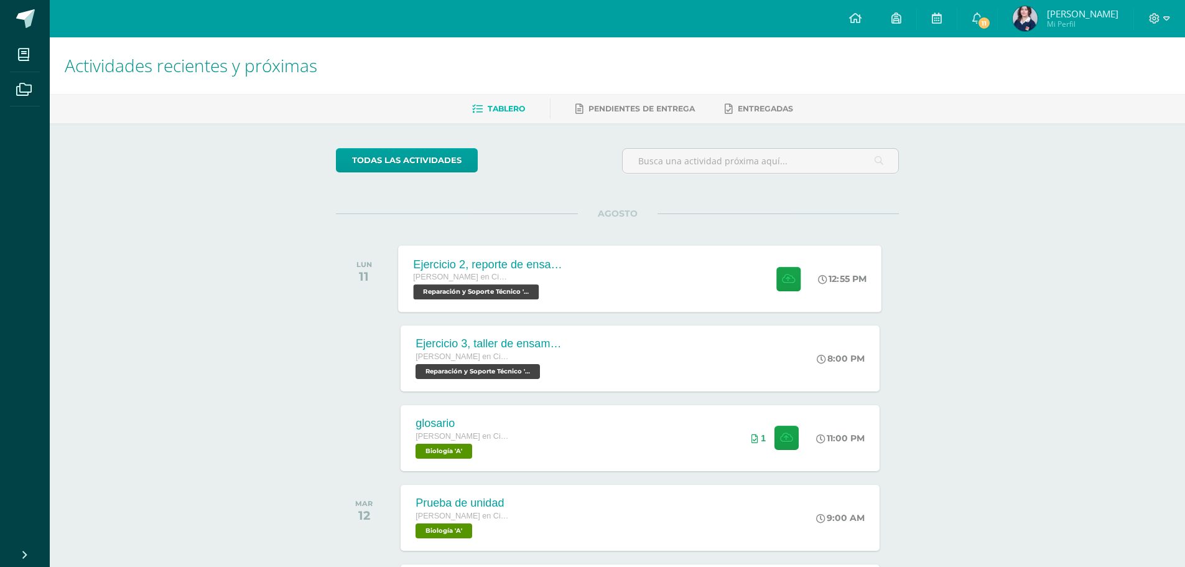
click at [634, 270] on div "Ejercicio 2, reporte de ensamblaje Quinto Quinto Bachillerato en Ciencias y Let…" at bounding box center [640, 278] width 483 height 67
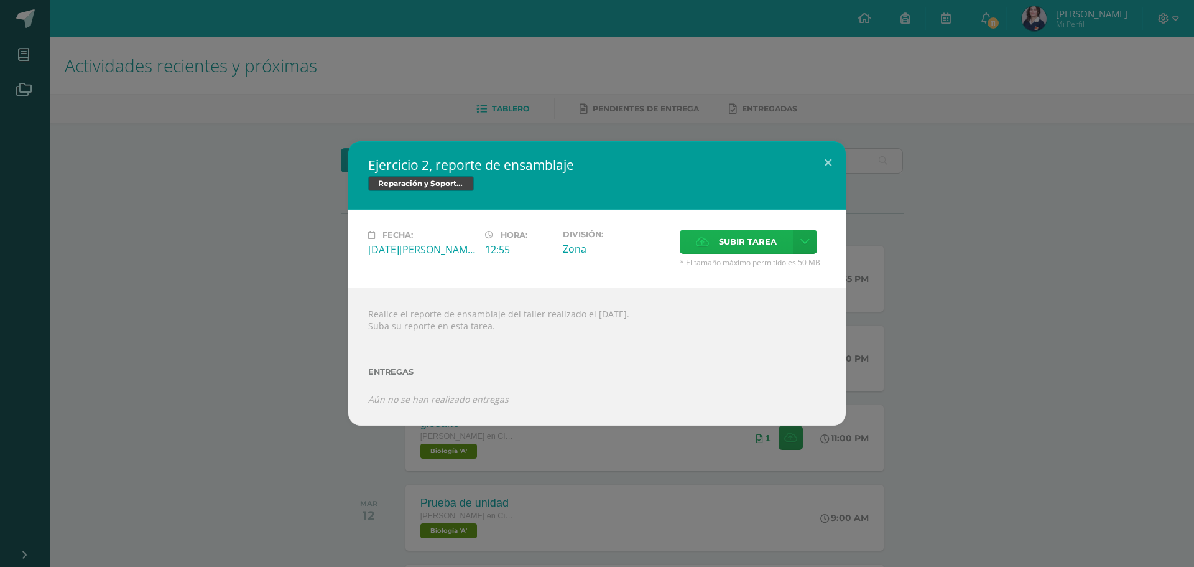
click at [726, 243] on span "Subir tarea" at bounding box center [748, 241] width 58 height 23
click at [0, 0] on input "Subir tarea" at bounding box center [0, 0] width 0 height 0
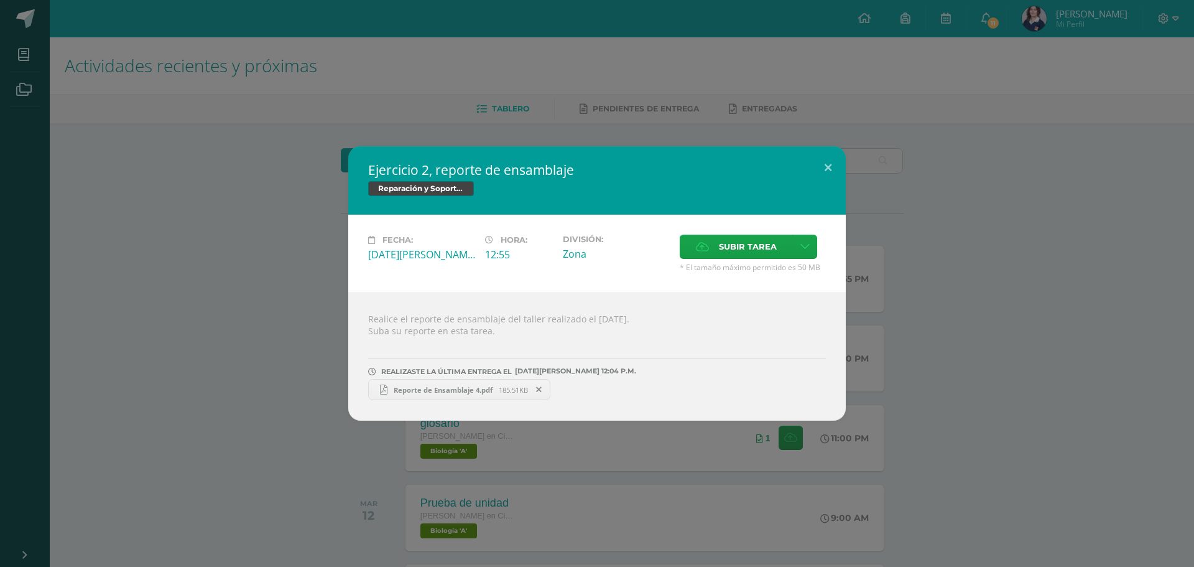
click at [1037, 256] on div "Ejercicio 2, reporte de ensamblaje Reparación y Soporte Técnico Fecha: Lunes 11…" at bounding box center [597, 283] width 1184 height 274
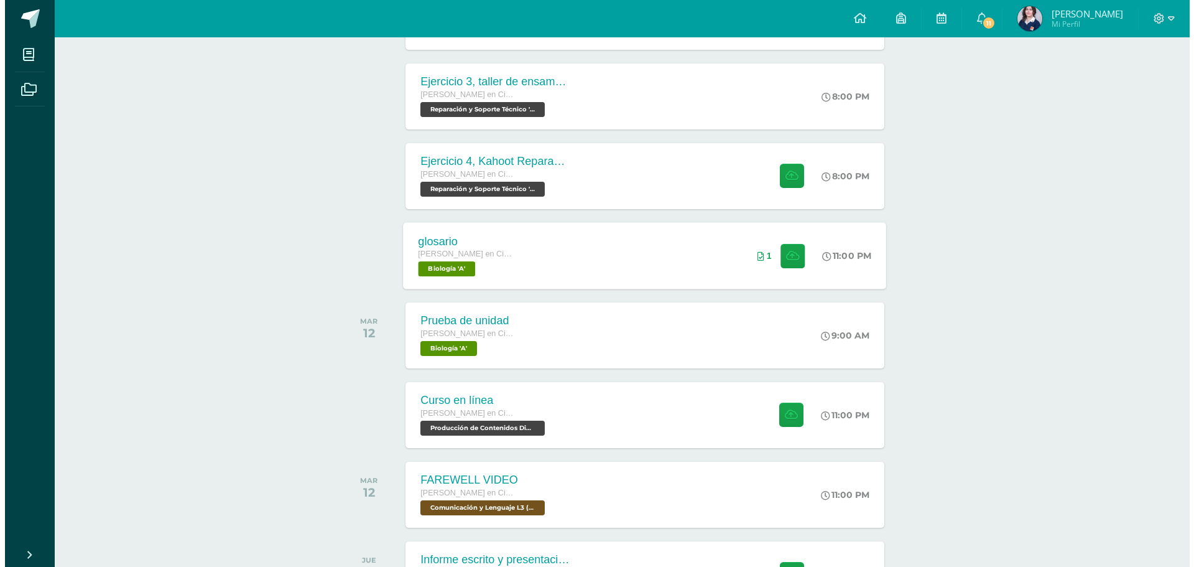
scroll to position [311, 0]
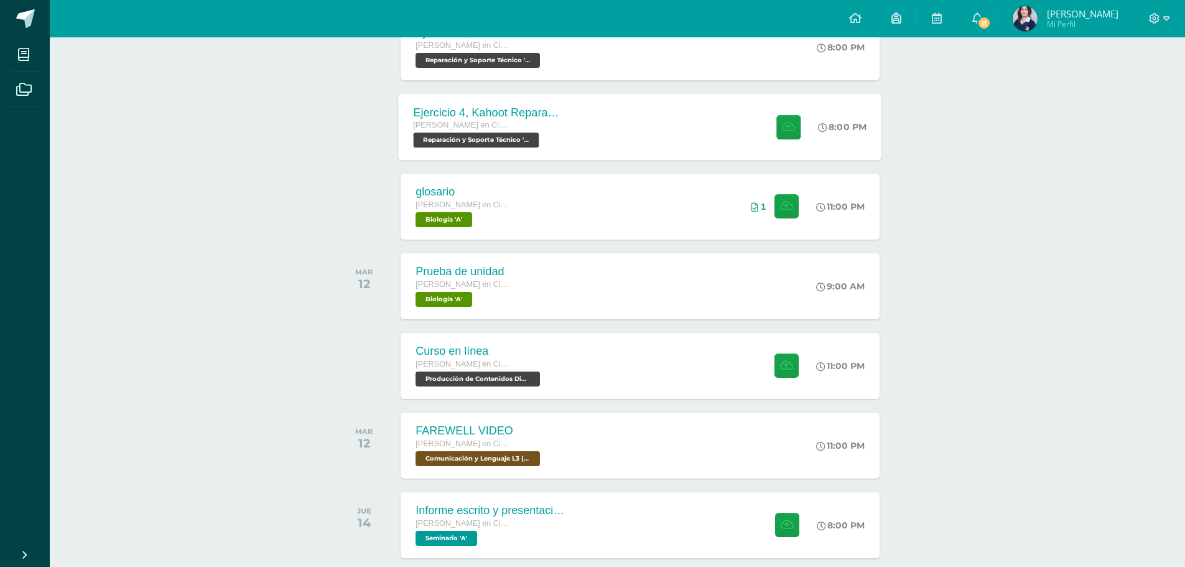
click at [506, 136] on span "Reparación y Soporte Técnico 'A'" at bounding box center [477, 139] width 126 height 15
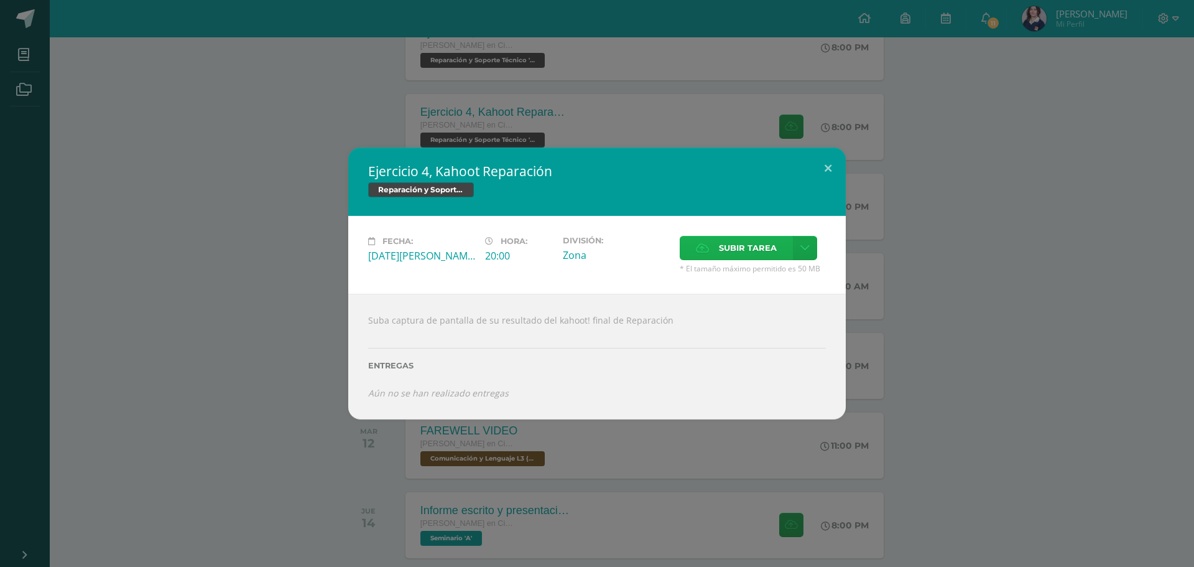
click at [740, 249] on span "Subir tarea" at bounding box center [748, 247] width 58 height 23
click at [0, 0] on input "Subir tarea" at bounding box center [0, 0] width 0 height 0
click at [758, 243] on span "Subir tarea" at bounding box center [748, 247] width 58 height 23
click at [0, 0] on input "Subir tarea" at bounding box center [0, 0] width 0 height 0
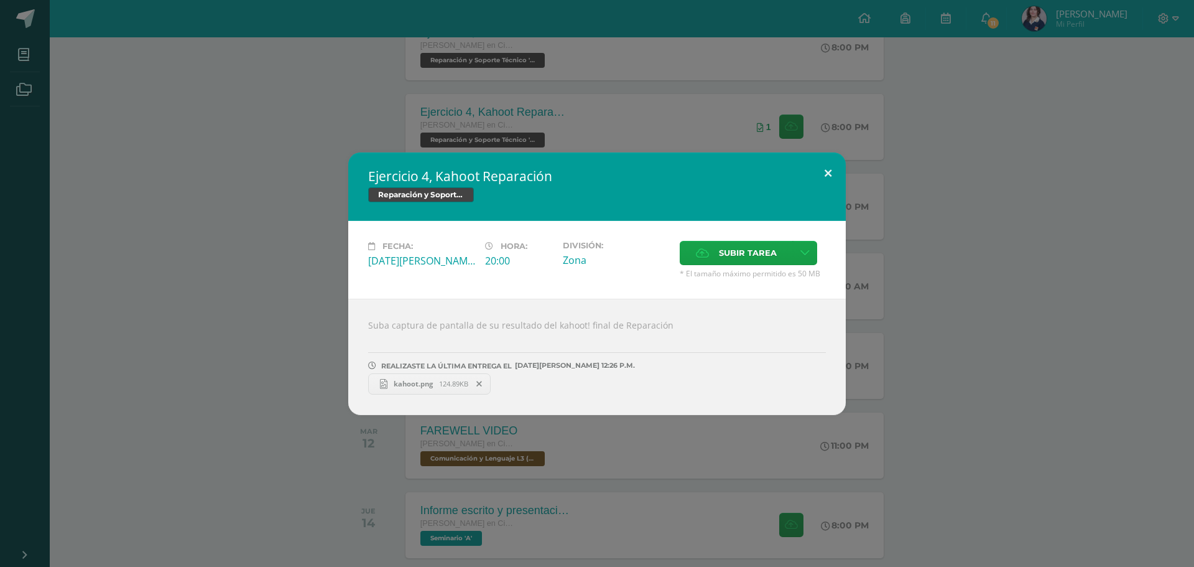
click at [831, 172] on button at bounding box center [827, 173] width 35 height 42
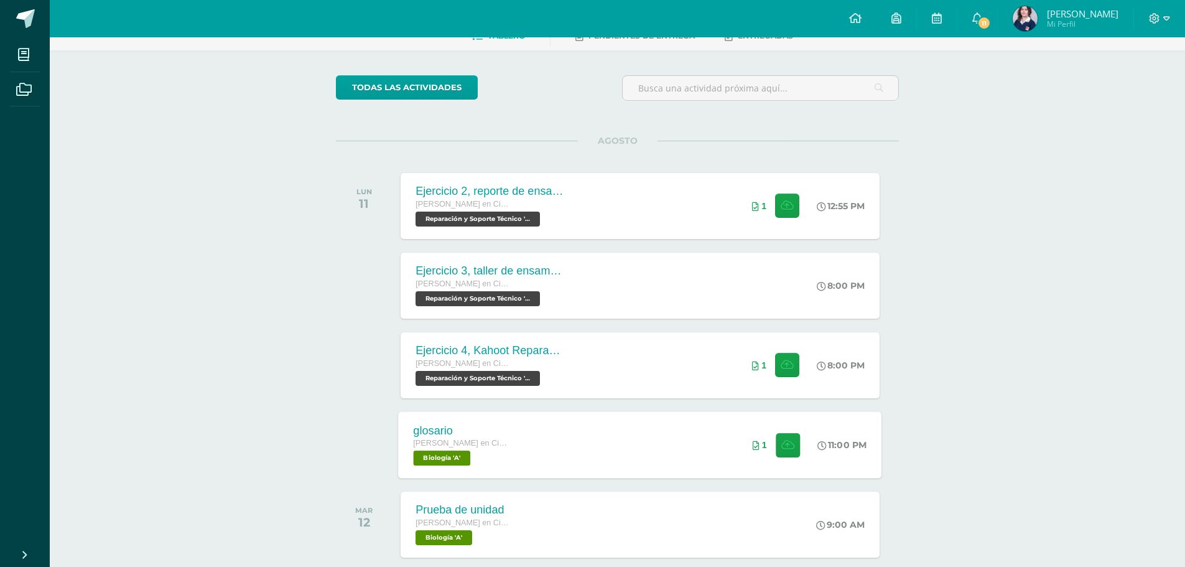
scroll to position [0, 0]
